Goal: Task Accomplishment & Management: Manage account settings

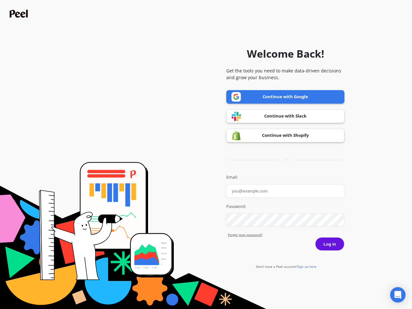
click at [398, 295] on icon "Open Intercom Messenger" at bounding box center [398, 295] width 7 height 8
